Goal: Information Seeking & Learning: Learn about a topic

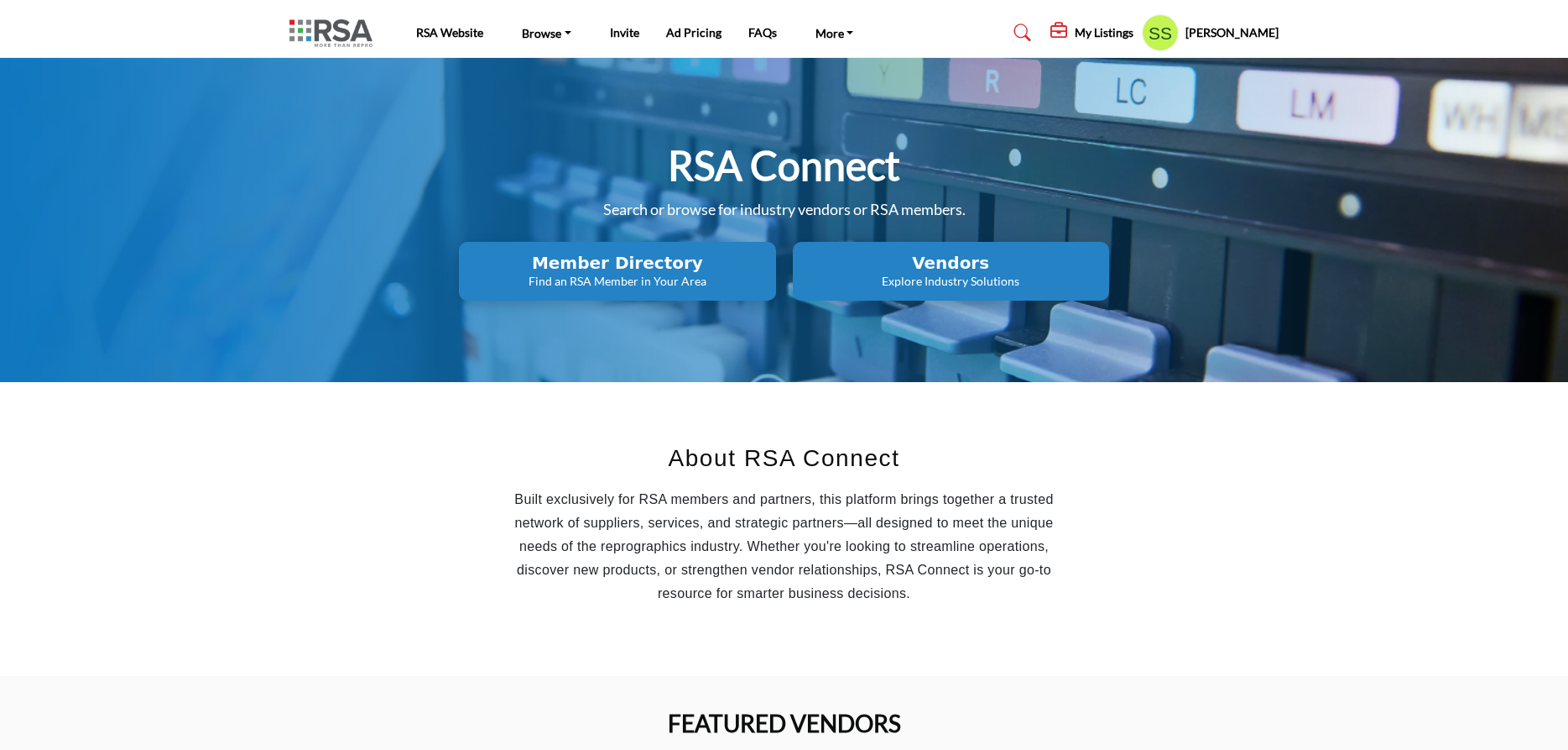
click at [1220, 32] on h5 "Stephanie Shark" at bounding box center [1232, 33] width 93 height 17
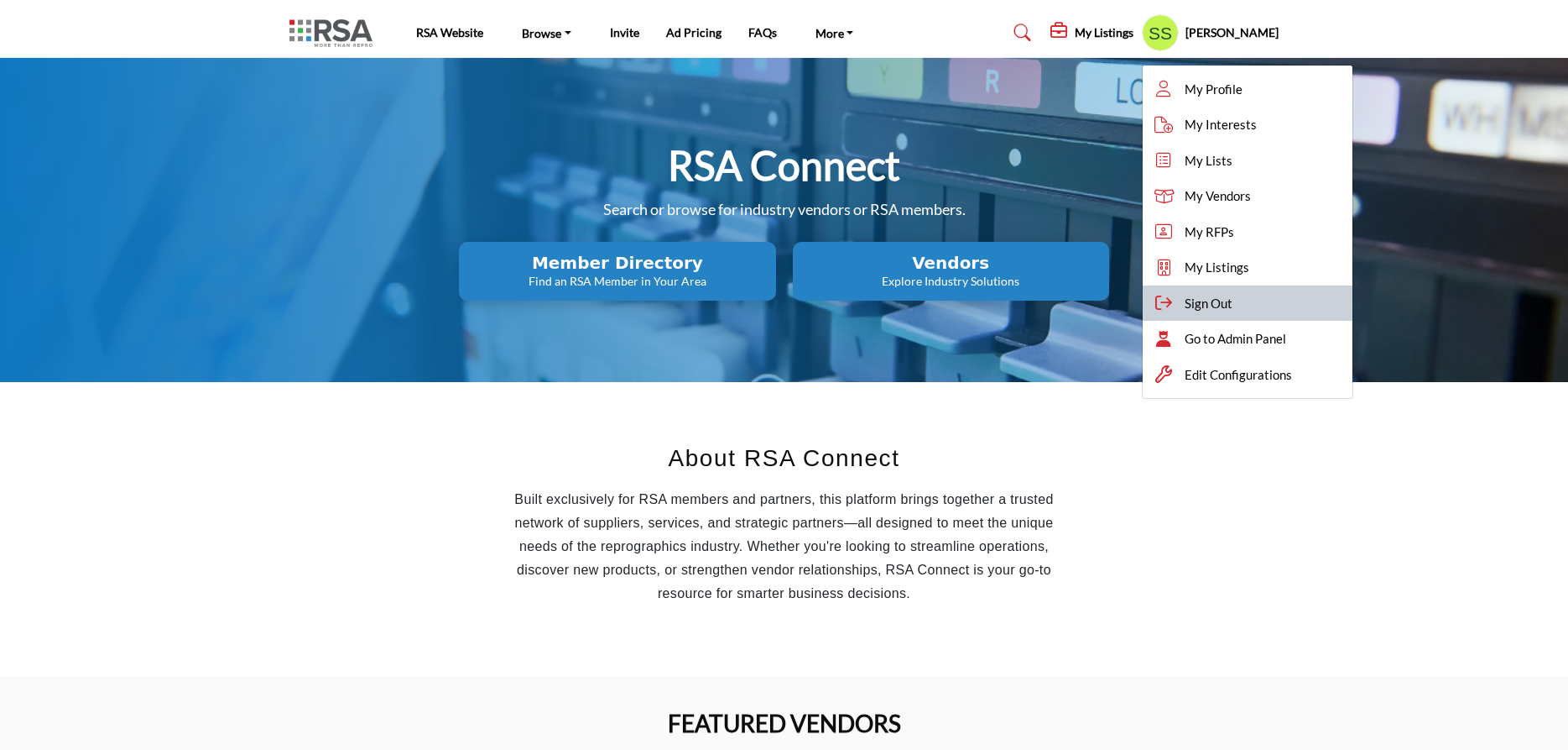
click at [1240, 305] on div "Sign Out" at bounding box center [1248, 304] width 210 height 36
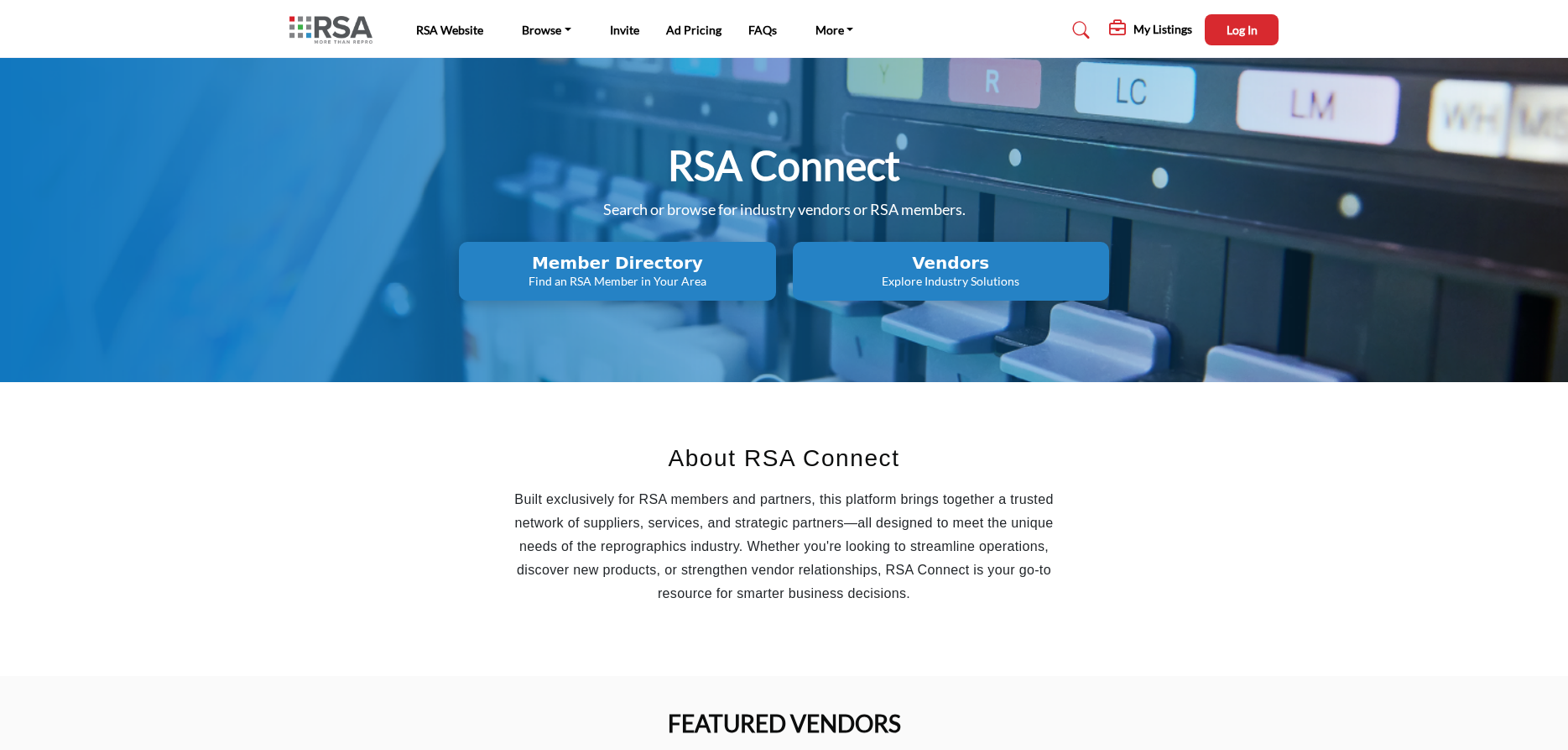
click at [1156, 30] on h5 "My Listings" at bounding box center [1162, 29] width 59 height 15
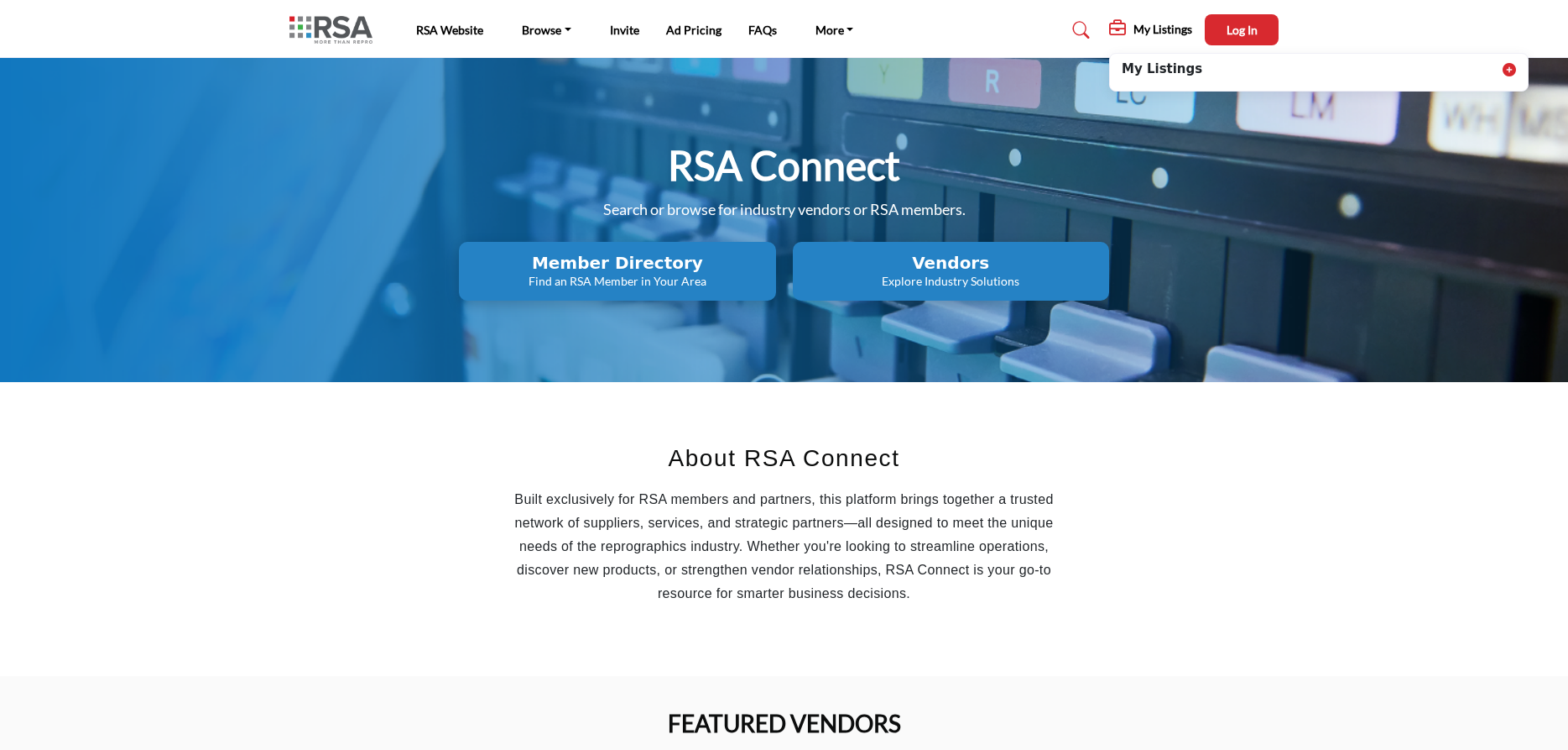
click at [1507, 68] on icon at bounding box center [1509, 69] width 14 height 14
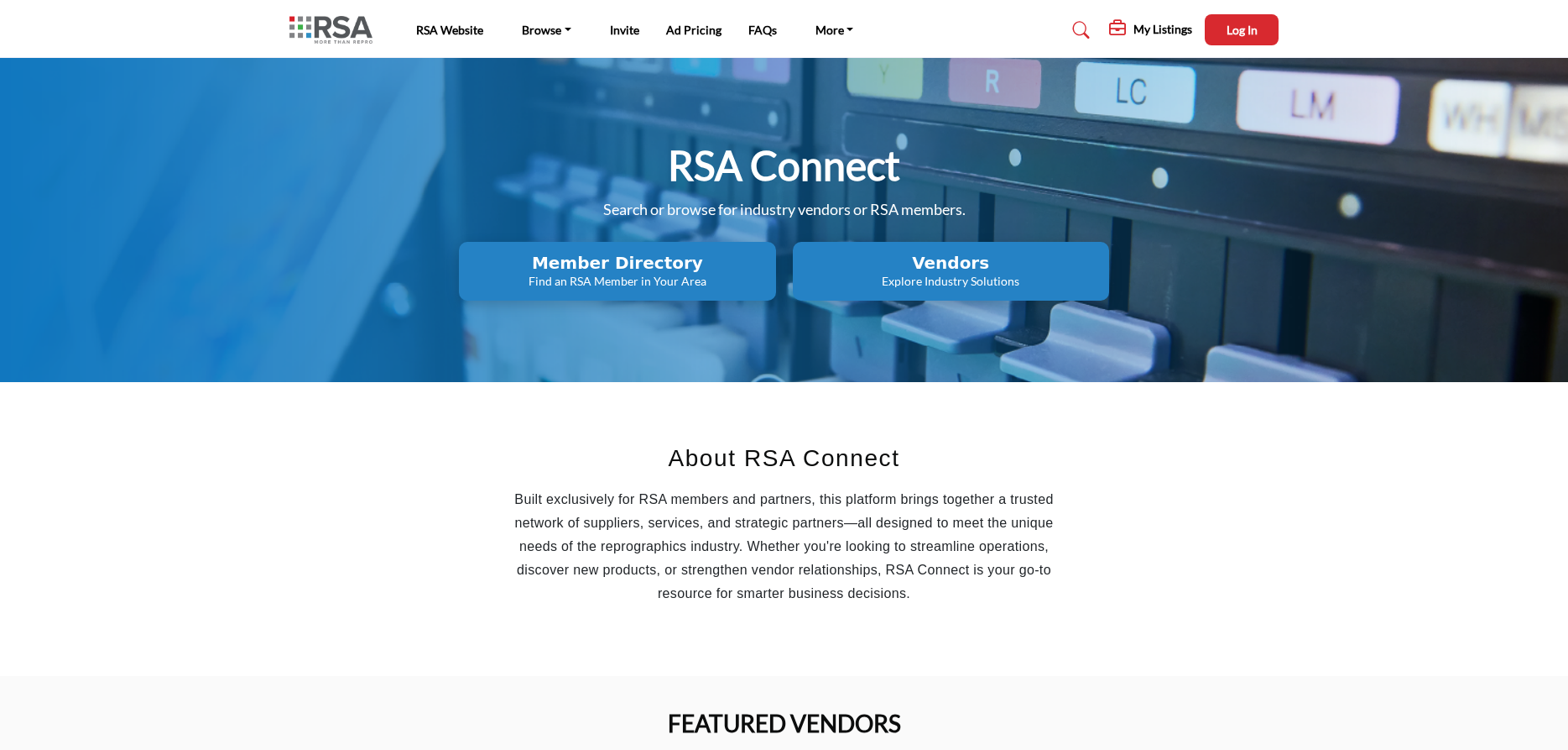
click at [967, 24] on div "My Listings My Listings Log In Edit Profile" at bounding box center [1117, 29] width 322 height 31
click at [984, 33] on div "My Listings My Listings Log In Edit Profile" at bounding box center [1117, 29] width 322 height 31
drag, startPoint x: 967, startPoint y: 265, endPoint x: 922, endPoint y: 254, distance: 46.3
click at [771, 266] on h2 "Vendors" at bounding box center [617, 263] width 306 height 20
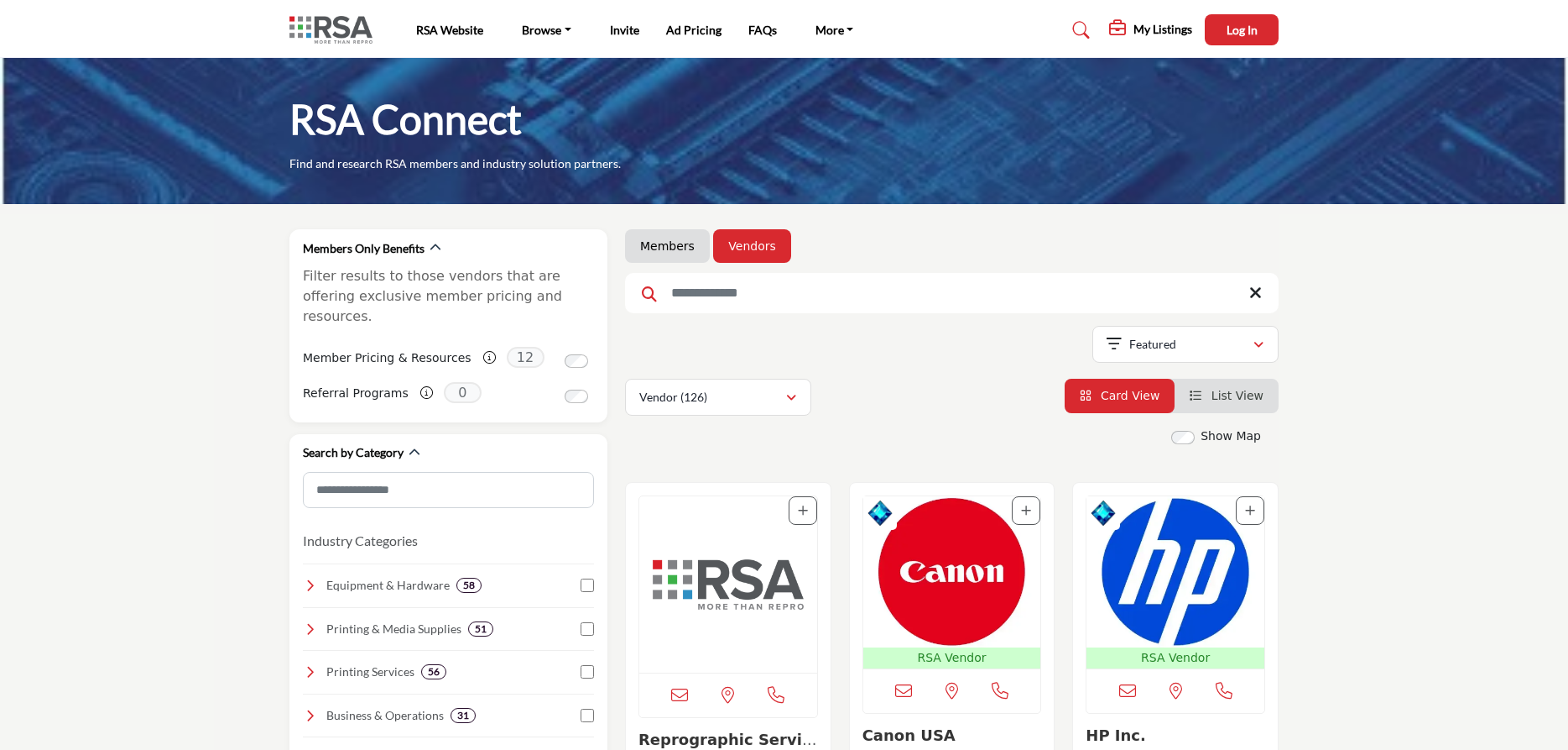
click at [1134, 31] on h5 "My Listings" at bounding box center [1162, 29] width 59 height 15
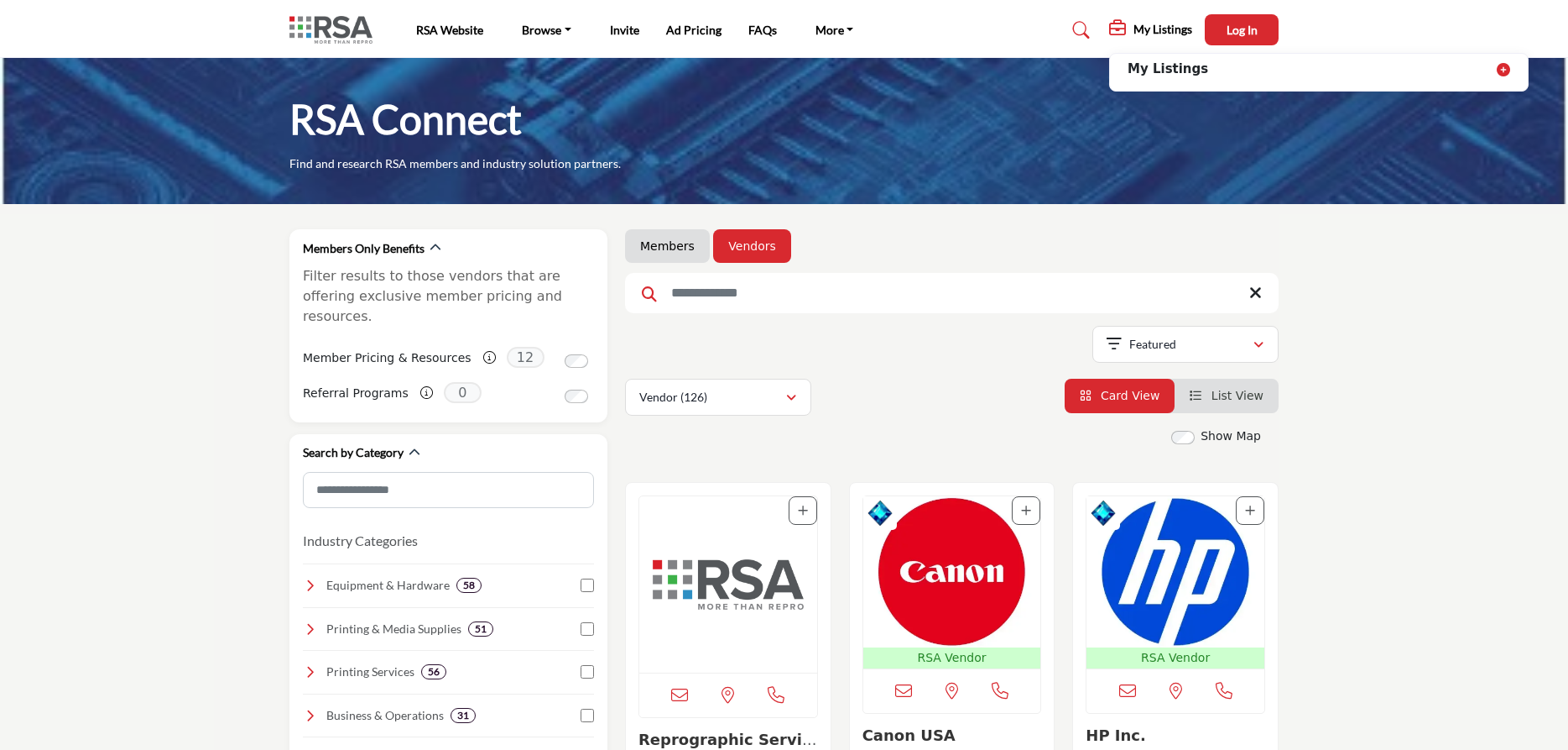
click at [1505, 72] on icon at bounding box center [1504, 69] width 14 height 14
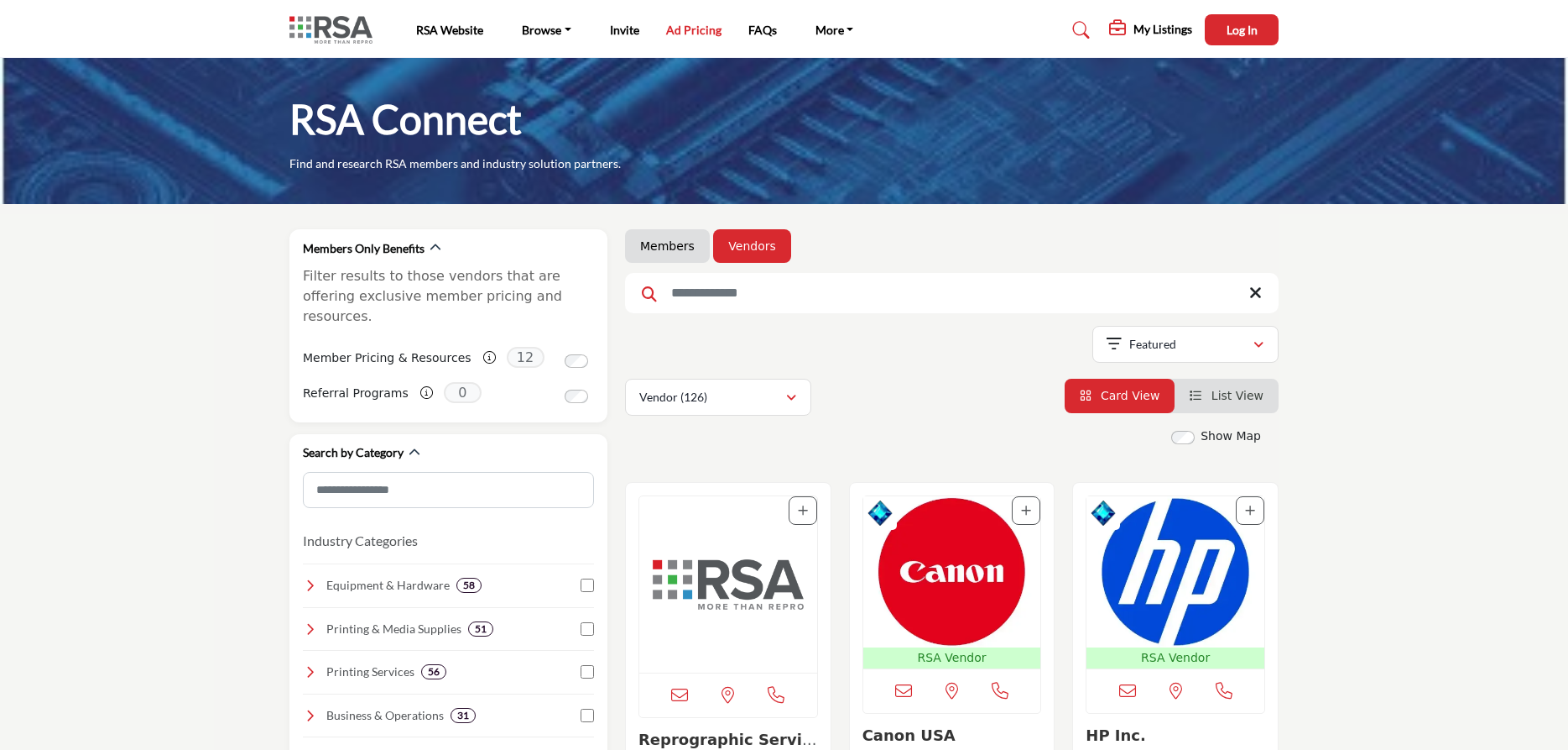
click at [703, 25] on link "Ad Pricing" at bounding box center [694, 30] width 56 height 14
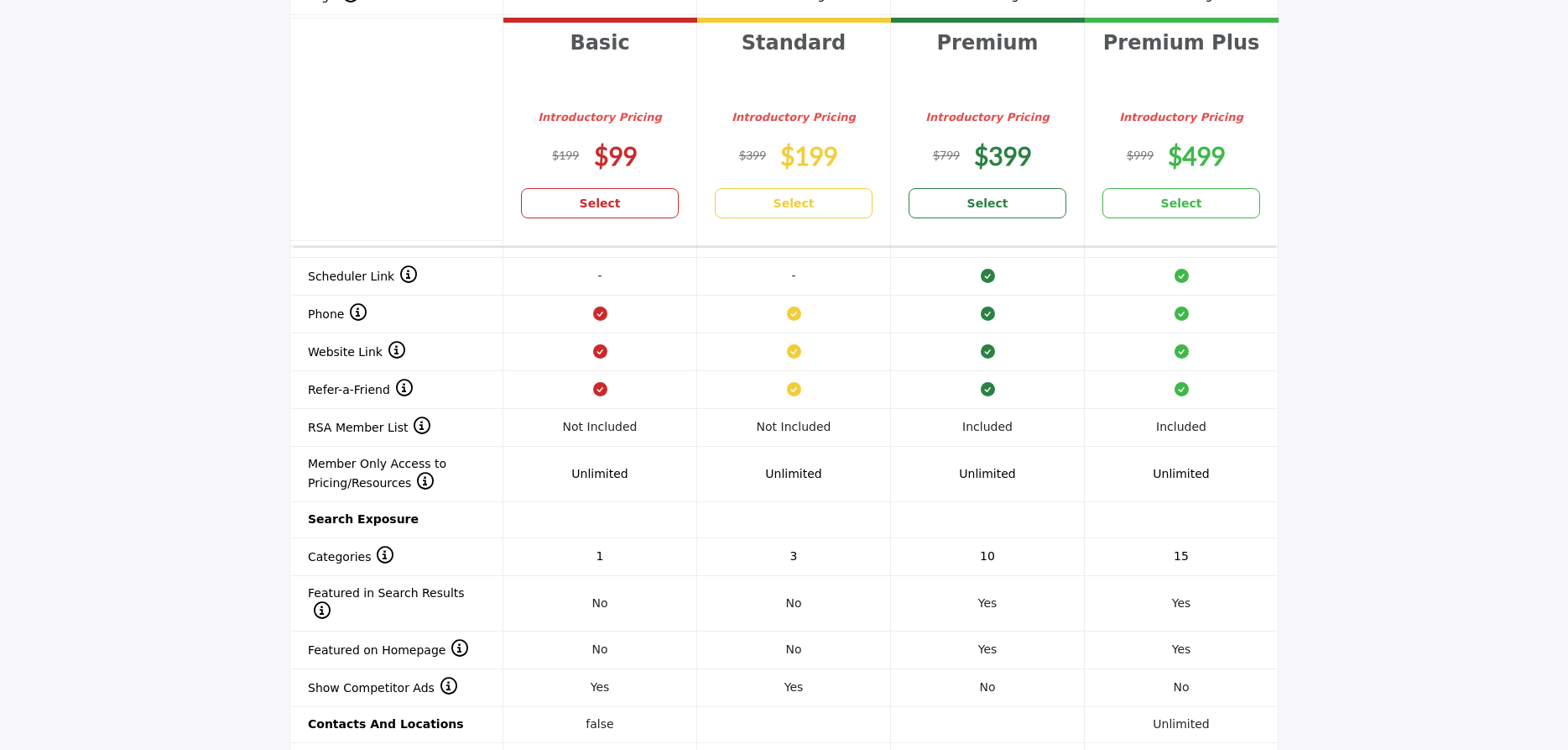
scroll to position [1712, 0]
